Goal: Task Accomplishment & Management: Complete application form

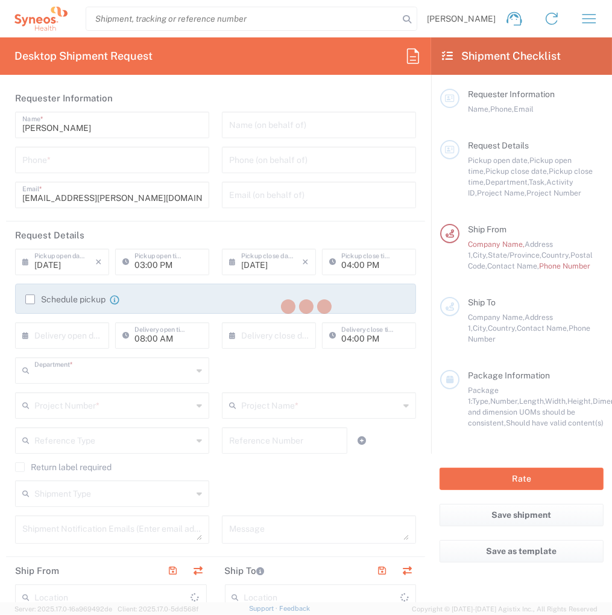
type input "3243"
type input "[GEOGRAPHIC_DATA]"
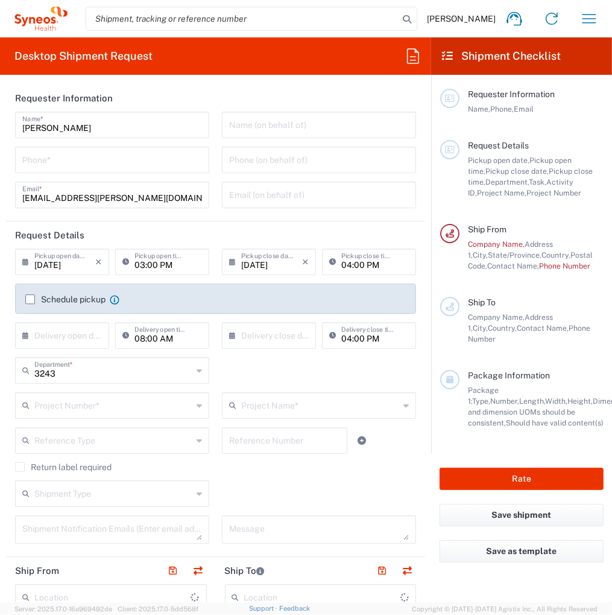
type input "INC Research Clin Svcs [GEOGRAPHIC_DATA]"
drag, startPoint x: 104, startPoint y: 159, endPoint x: 115, endPoint y: 164, distance: 11.6
click at [104, 159] on input "tel" at bounding box center [112, 158] width 180 height 21
type input "3310708111"
type input "3243 DEPARTMENTAL EXPENSE"
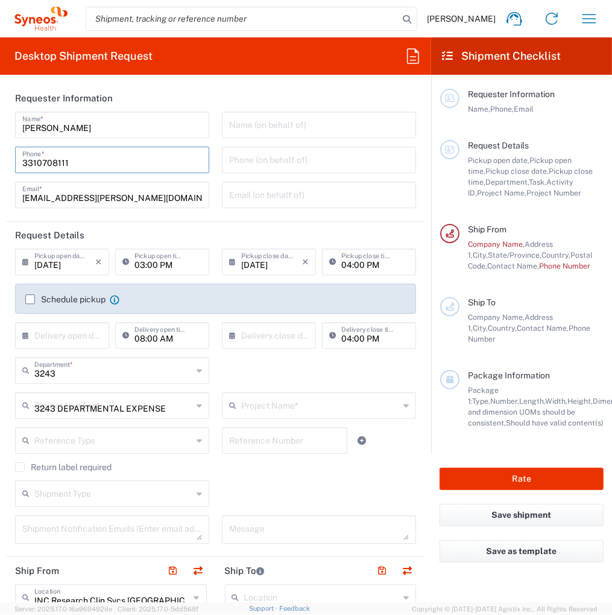
type input "3243 DEPARTMENTAL EXPENSE"
type input "Home"
type input "3310708111"
type input "Residential/Home"
type input "Syneos Health"
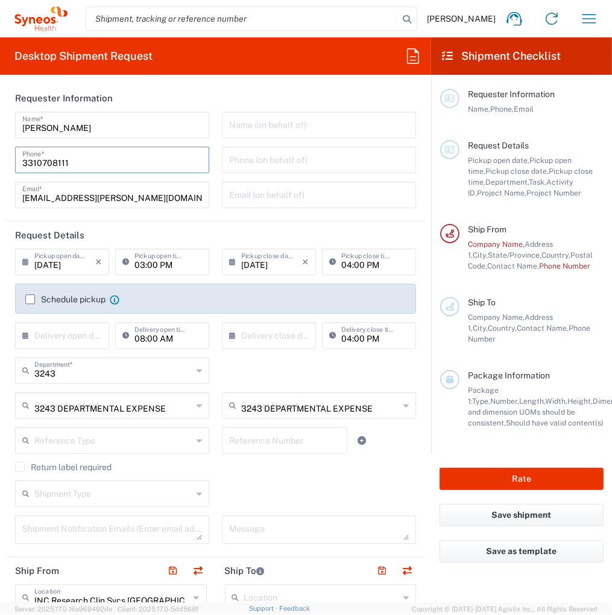
type input "[STREET_ADDRESS][PERSON_NAME]"
type input "[GEOGRAPHIC_DATA], [GEOGRAPHIC_DATA]"
type input "Tlalnepantla"
type input "[GEOGRAPHIC_DATA]"
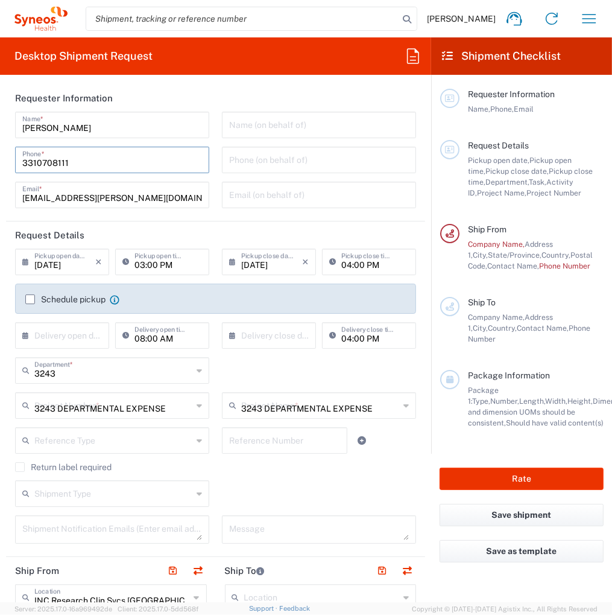
type input "54060"
type input "[PERSON_NAME]"
type input "5565990091"
type input "[PERSON_NAME][EMAIL_ADDRESS][DOMAIN_NAME]"
type input "KIN030716VB2"
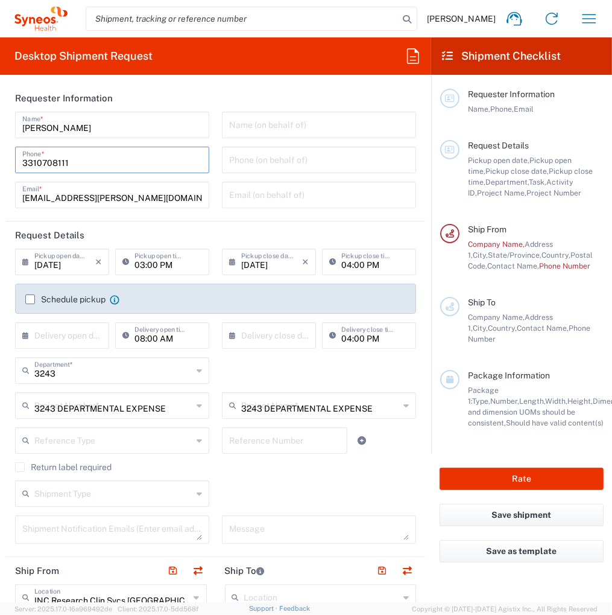
click at [120, 132] on input "[PERSON_NAME]" at bounding box center [112, 123] width 180 height 21
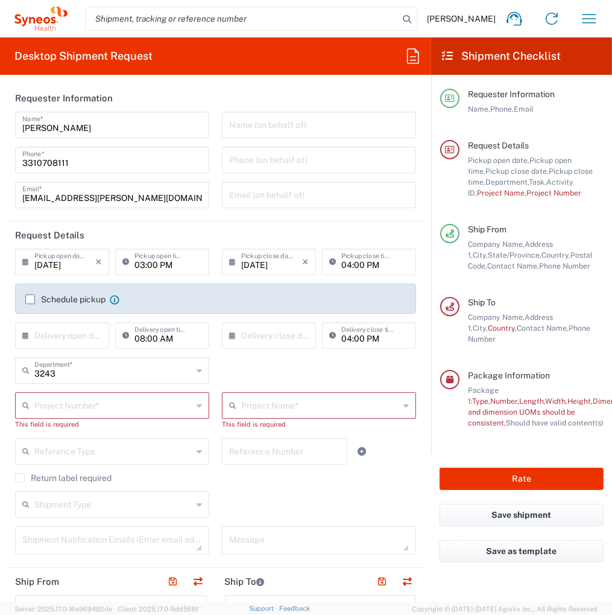
click at [197, 98] on header "Requester Information" at bounding box center [215, 97] width 419 height 27
click at [111, 134] on input "[PERSON_NAME]" at bounding box center [112, 123] width 180 height 21
type input "[PERSON_NAME] [PERSON_NAME]"
click at [159, 101] on header "Requester Information" at bounding box center [215, 97] width 419 height 27
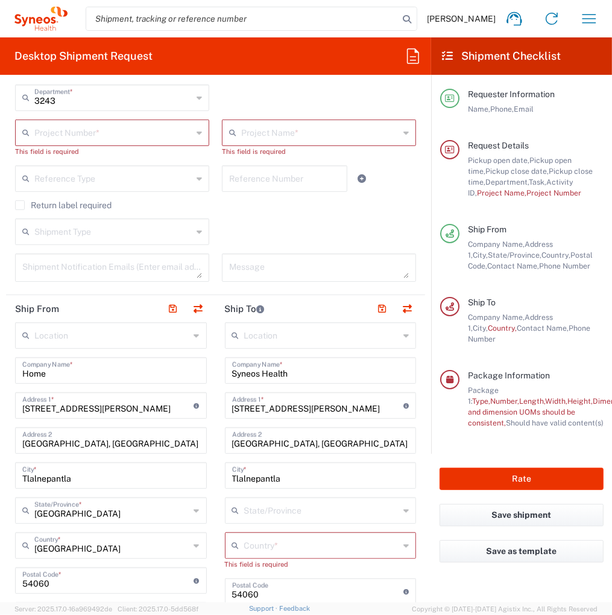
scroll to position [302, 0]
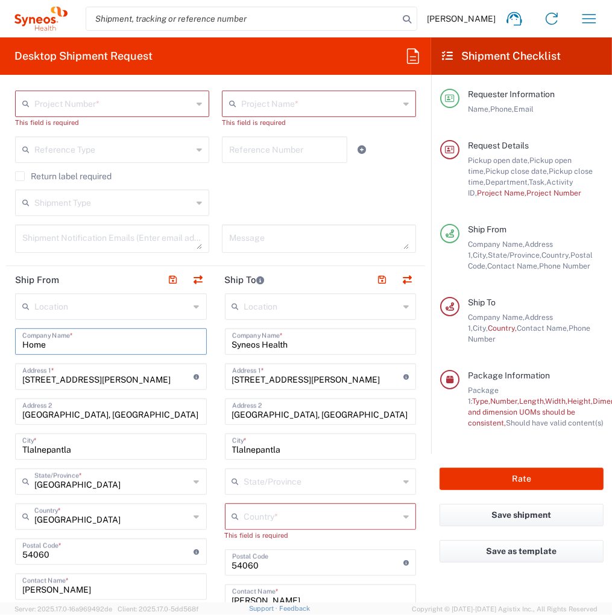
click at [149, 343] on input "Home" at bounding box center [110, 340] width 177 height 21
drag, startPoint x: 102, startPoint y: 338, endPoint x: 0, endPoint y: 332, distance: 102.1
click at [5, 335] on form "Requester Information [PERSON_NAME] [PERSON_NAME] Name * [PHONE_NUMBER] Phone *…" at bounding box center [215, 343] width 431 height 518
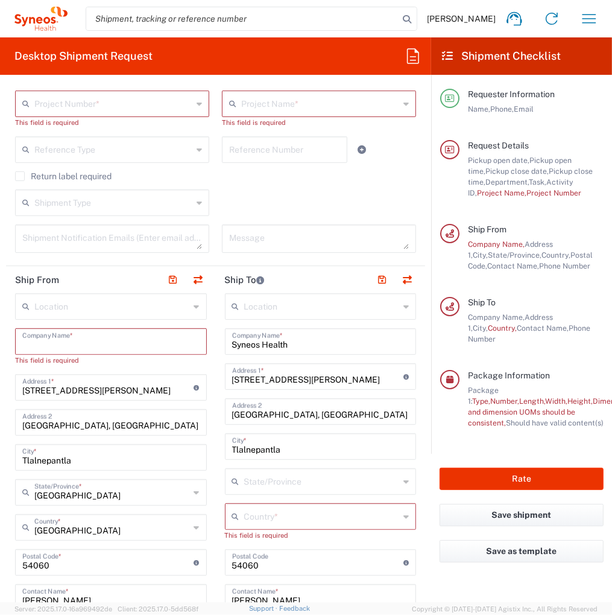
click at [77, 347] on input "text" at bounding box center [110, 340] width 177 height 21
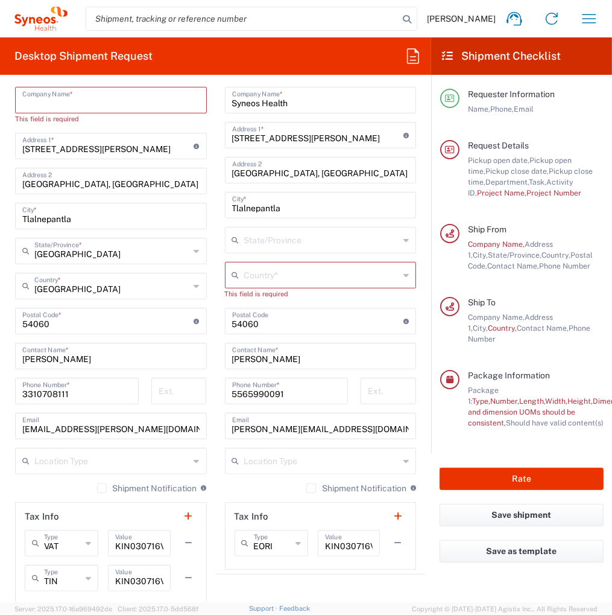
scroll to position [181, 0]
